Goal: Complete application form

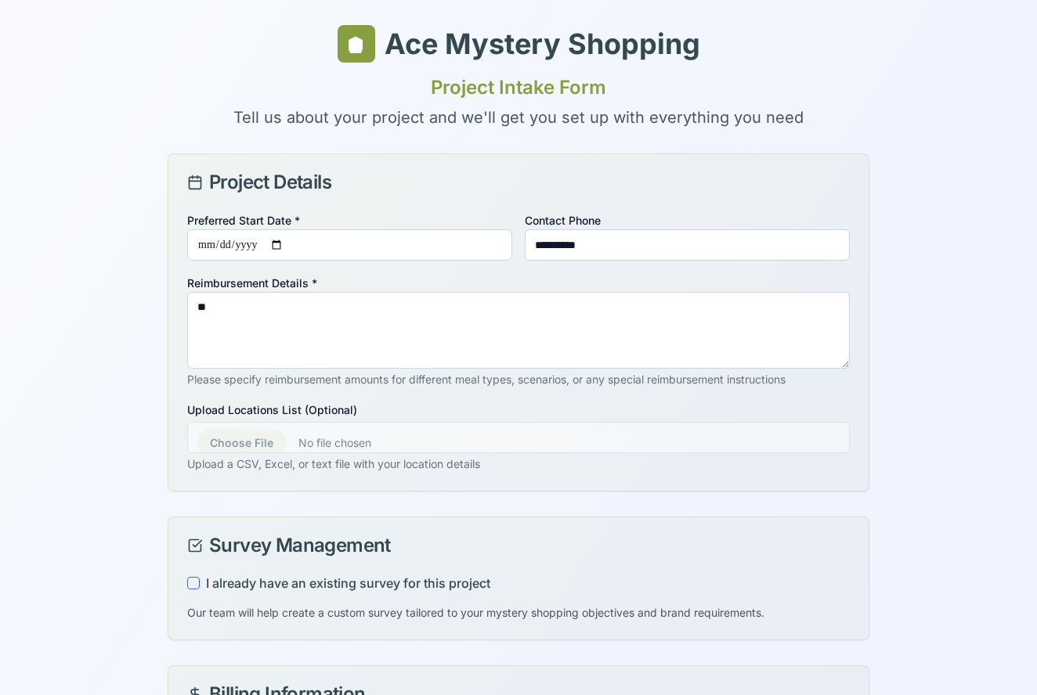
scroll to position [871, 0]
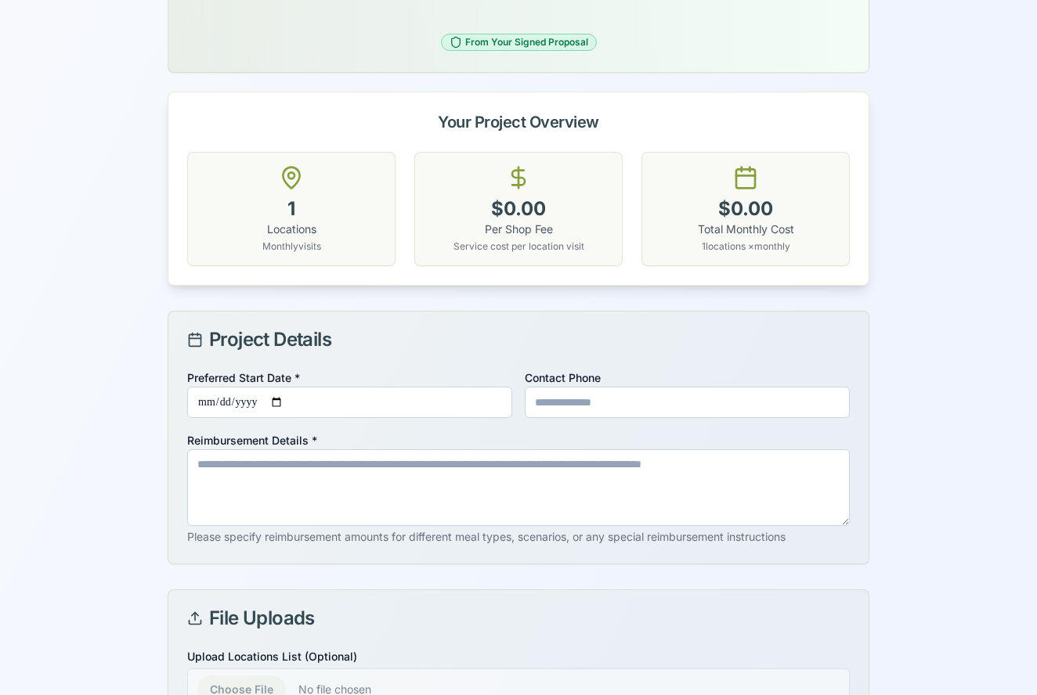
scroll to position [10, 0]
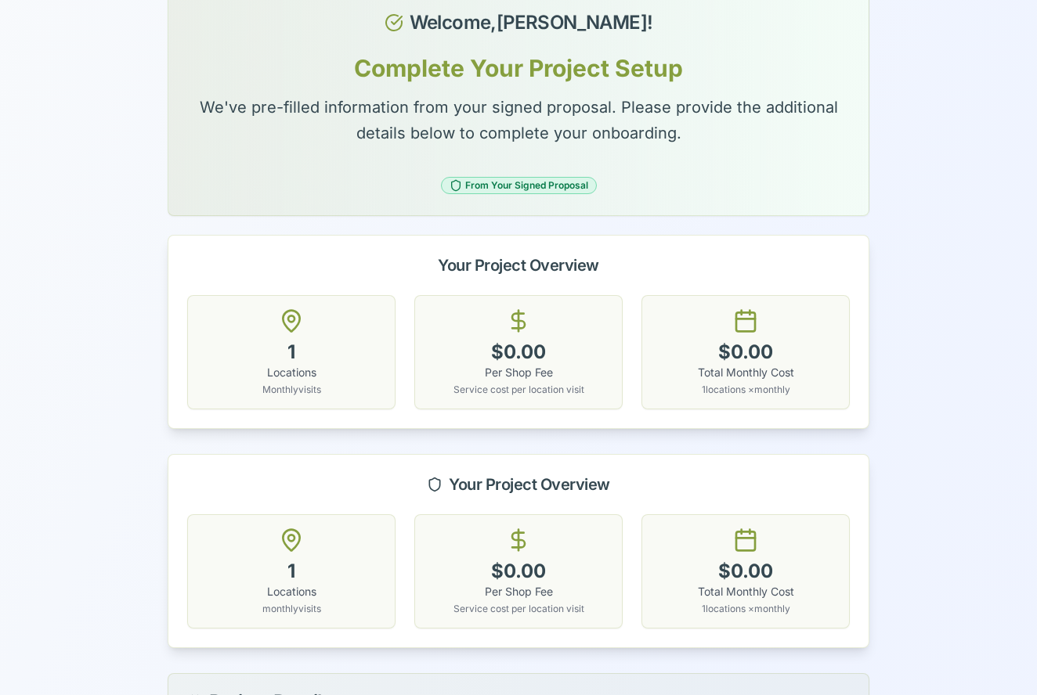
scroll to position [100, 0]
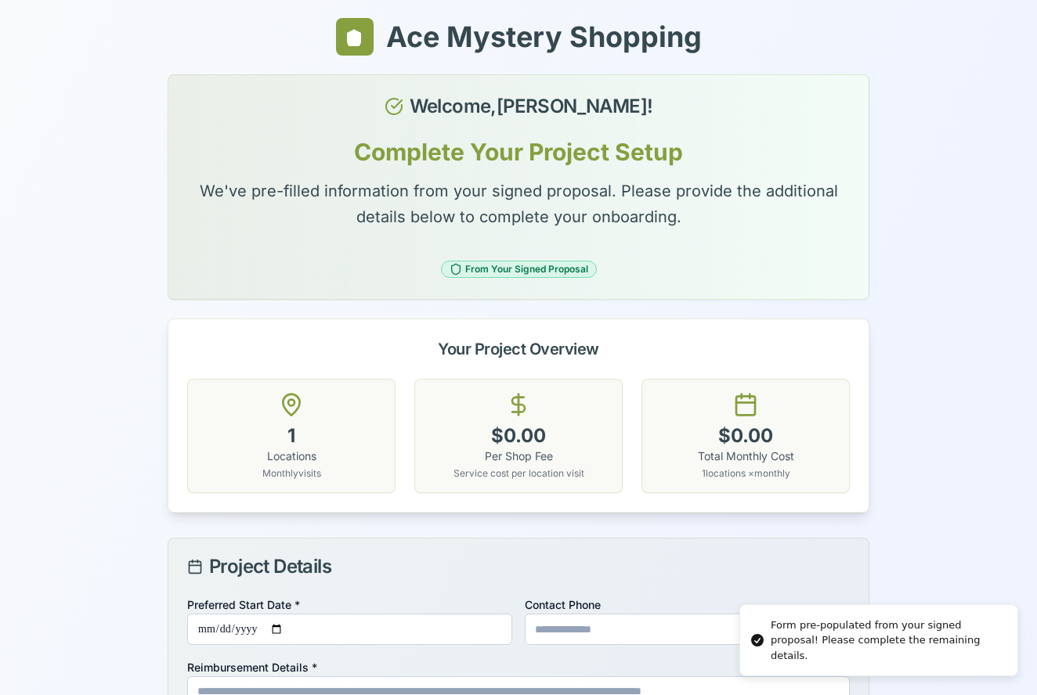
scroll to position [3, 0]
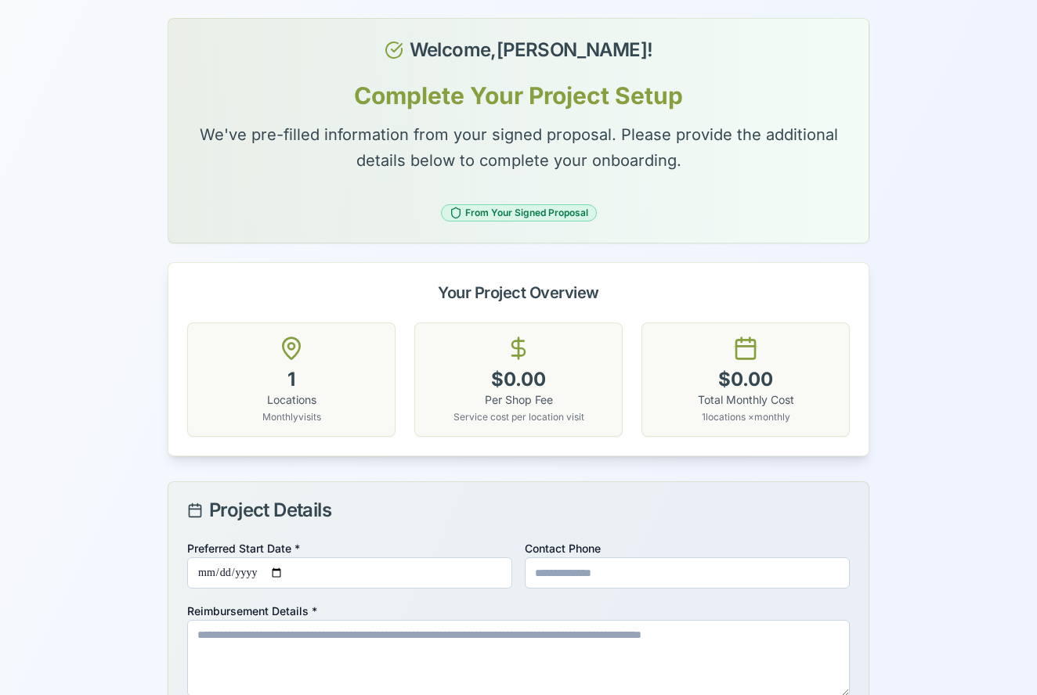
scroll to position [61, 0]
